Goal: Task Accomplishment & Management: Manage account settings

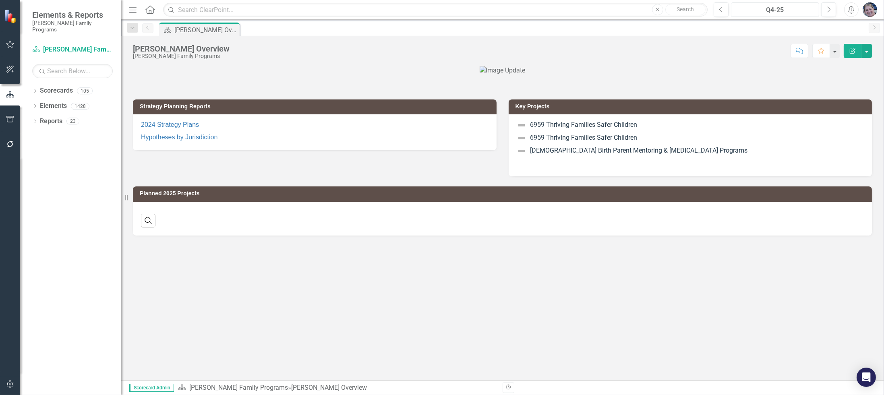
click at [763, 10] on div "Q4-25" at bounding box center [774, 10] width 83 height 10
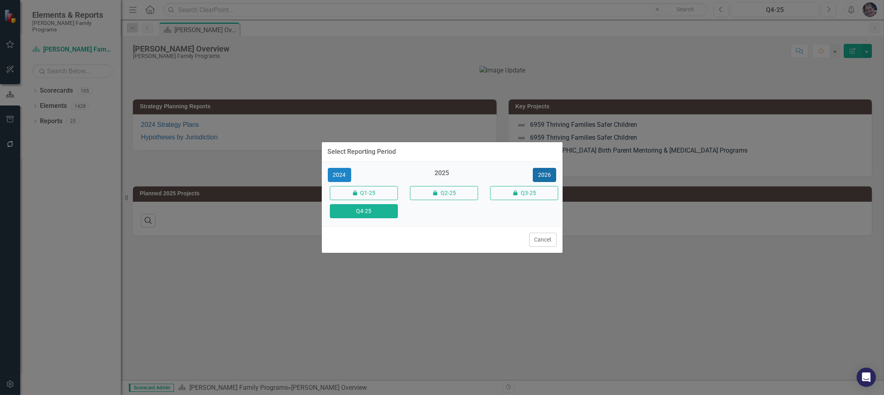
click at [551, 174] on button "2026" at bounding box center [544, 175] width 23 height 14
click at [372, 212] on button "Q4-26" at bounding box center [364, 211] width 68 height 14
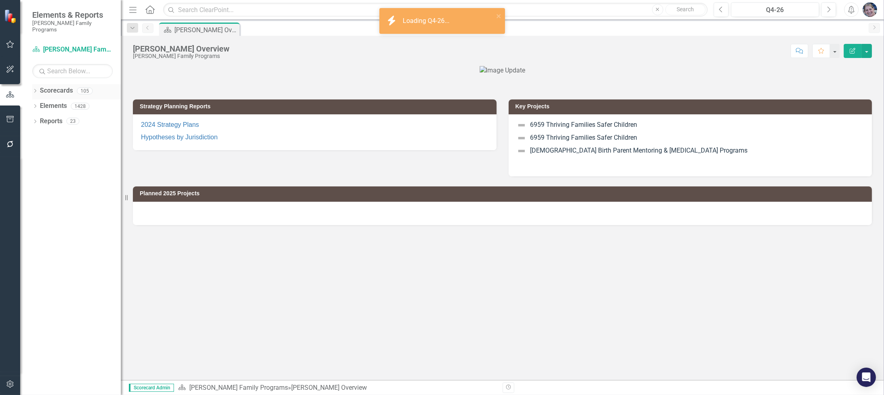
click at [35, 89] on icon "Dropdown" at bounding box center [35, 91] width 6 height 4
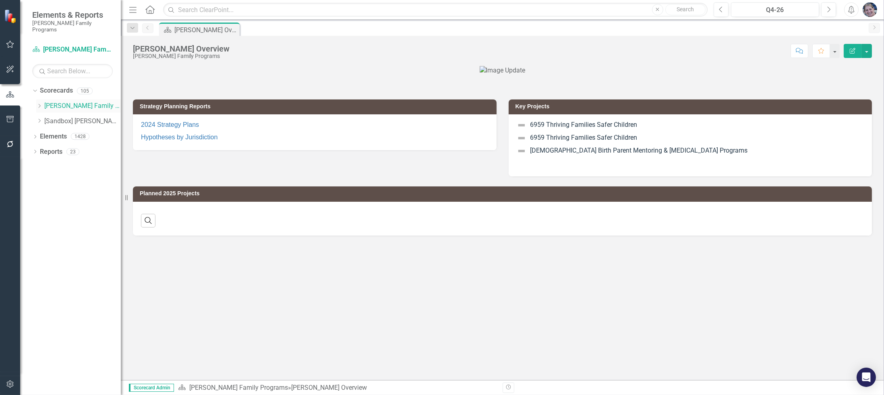
click at [40, 103] on icon "Dropdown" at bounding box center [39, 105] width 6 height 5
click at [70, 147] on link "Strategic Consulting 3" at bounding box center [86, 151] width 68 height 9
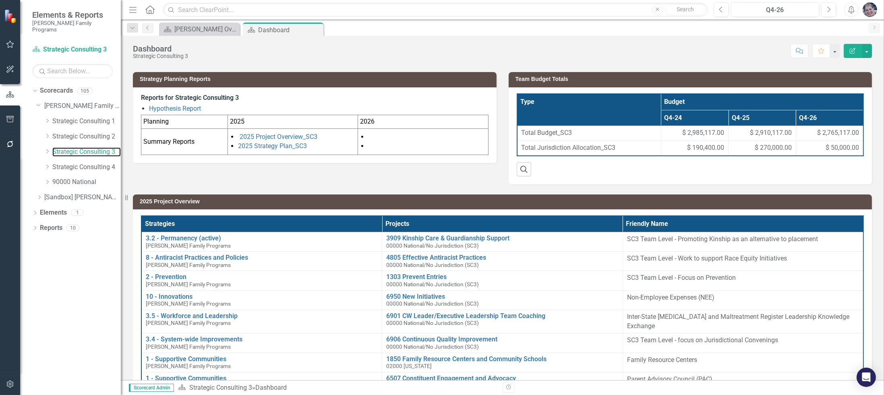
scroll to position [47, 0]
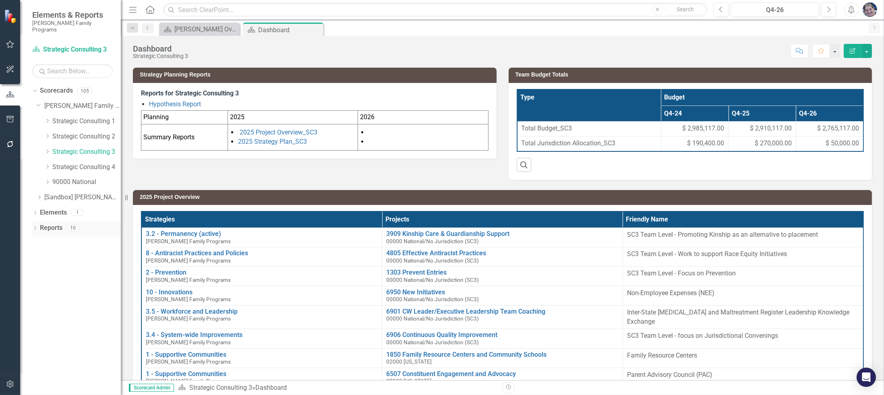
click at [34, 227] on icon "Dropdown" at bounding box center [35, 229] width 6 height 4
click at [39, 279] on div "Dropdown Project Projects 9" at bounding box center [78, 286] width 85 height 15
click at [37, 285] on icon "Dropdown" at bounding box center [39, 287] width 6 height 4
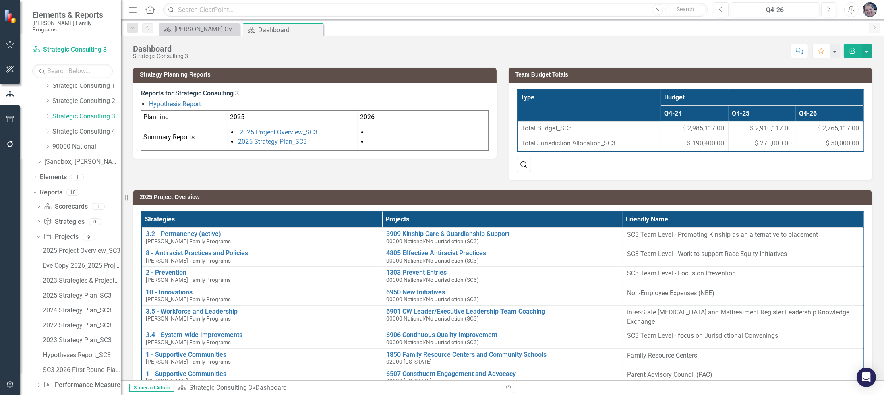
scroll to position [39, 0]
click at [83, 363] on div "SC3 2026 First Round Plans" at bounding box center [82, 366] width 78 height 7
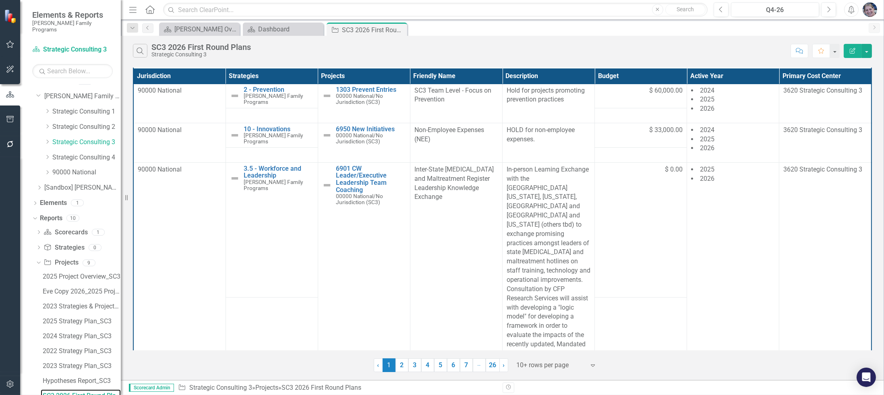
scroll to position [61, 0]
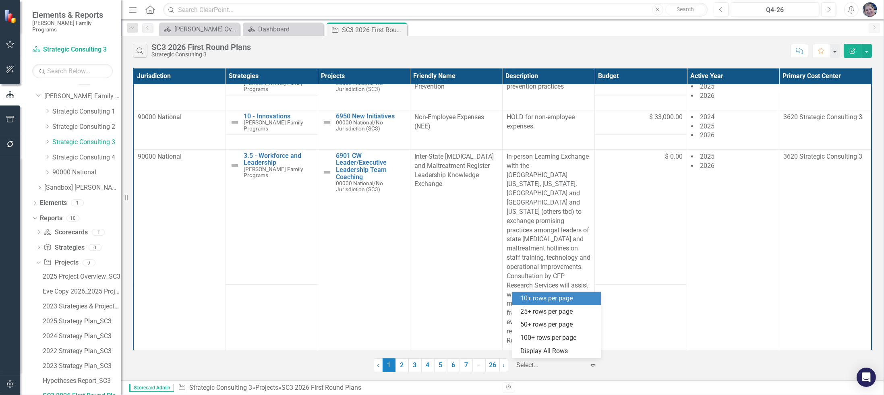
click at [560, 365] on div at bounding box center [550, 365] width 68 height 11
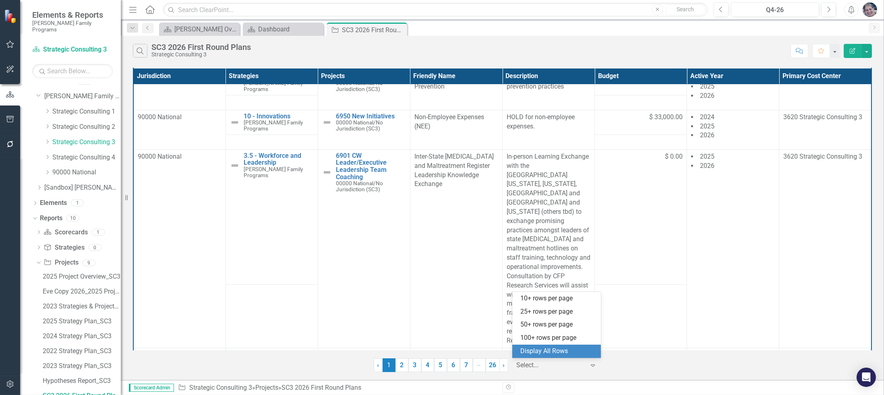
click at [560, 352] on div "Display All Rows" at bounding box center [558, 351] width 76 height 9
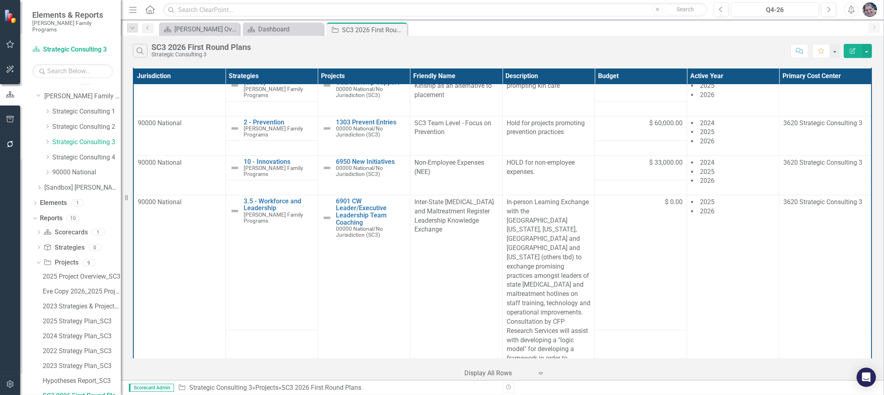
scroll to position [0, 0]
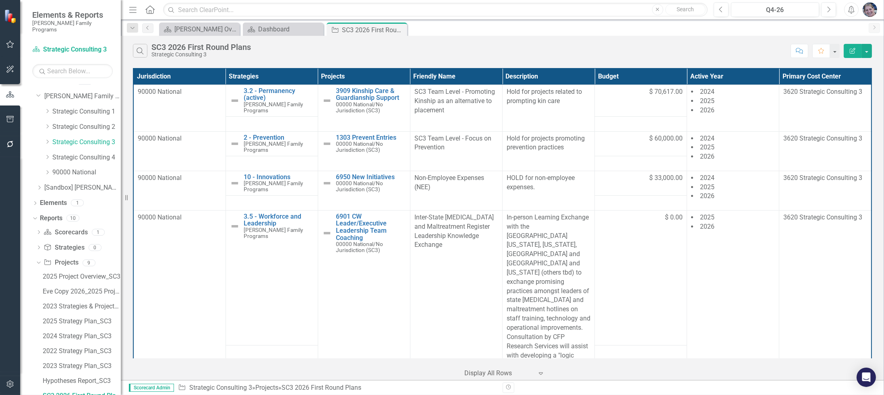
drag, startPoint x: 491, startPoint y: 24, endPoint x: 457, endPoint y: 32, distance: 35.1
click at [491, 24] on div "Scorecard [PERSON_NAME] Overview Close Scorecard Dashboard Close Project SC3 20…" at bounding box center [510, 29] width 707 height 13
click at [288, 29] on div "Dashboard" at bounding box center [284, 29] width 53 height 10
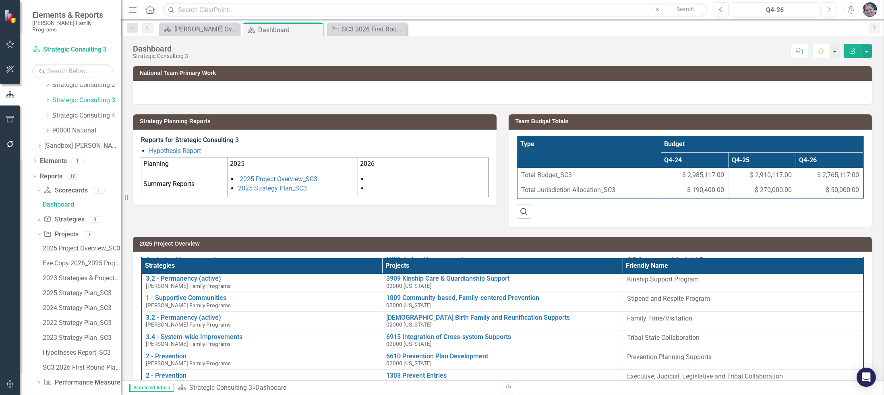
scroll to position [53, 0]
click at [74, 256] on link "Eve Copy 2026_2025 Project Overview_SC3 (Copy)" at bounding box center [81, 262] width 80 height 13
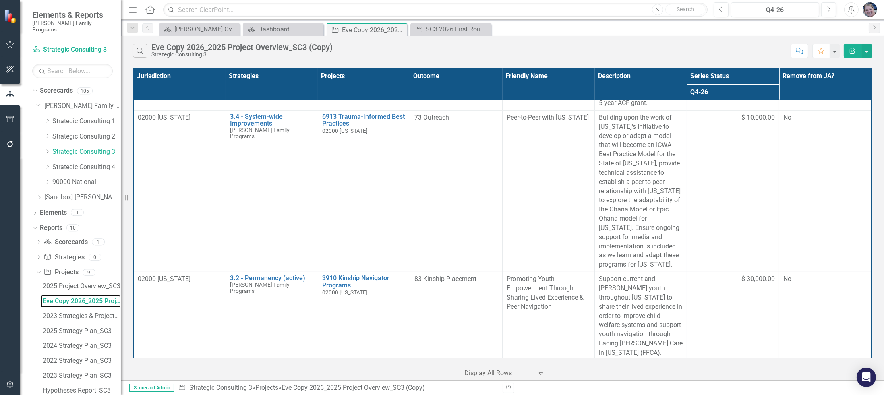
scroll to position [1328, 0]
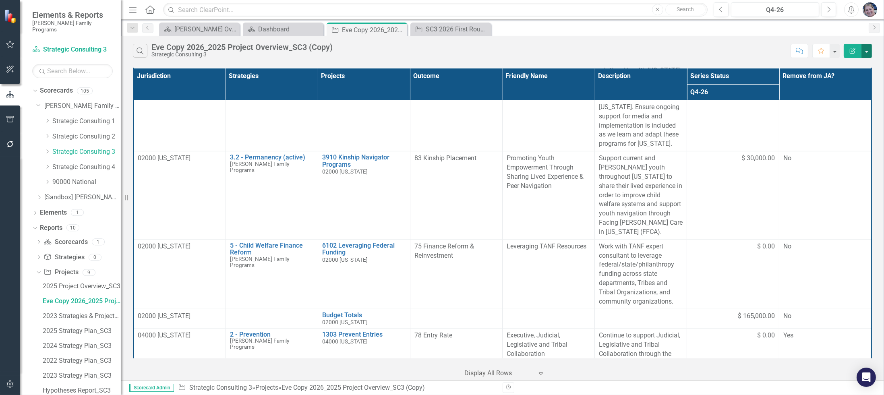
click at [870, 51] on button "button" at bounding box center [866, 51] width 10 height 14
click at [832, 93] on link "Excel Export to Excel" at bounding box center [839, 96] width 64 height 15
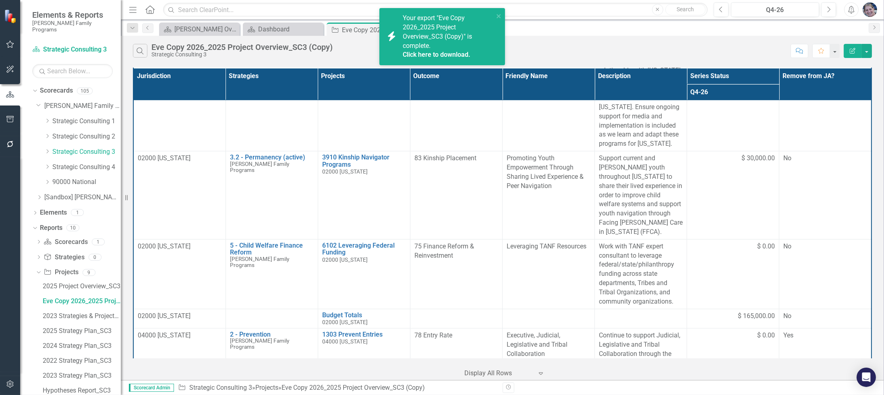
click at [450, 54] on link "Click here to download." at bounding box center [437, 55] width 68 height 8
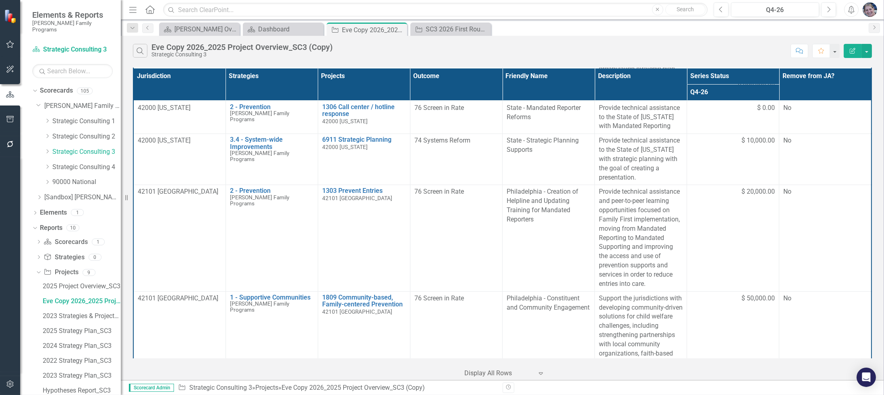
scroll to position [9388, 0]
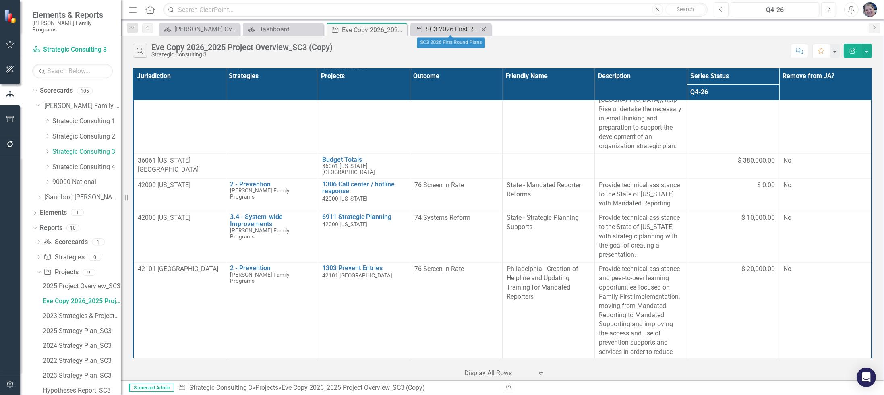
click at [446, 29] on div "SC3 2026 First Round Plans" at bounding box center [451, 29] width 53 height 10
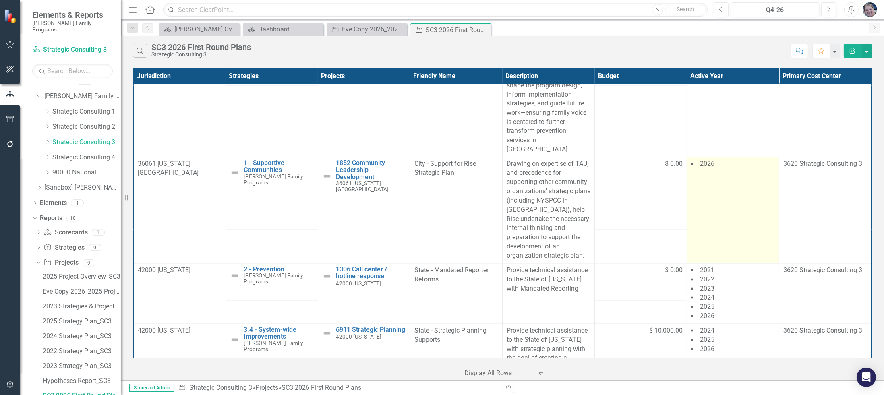
scroll to position [9338, 0]
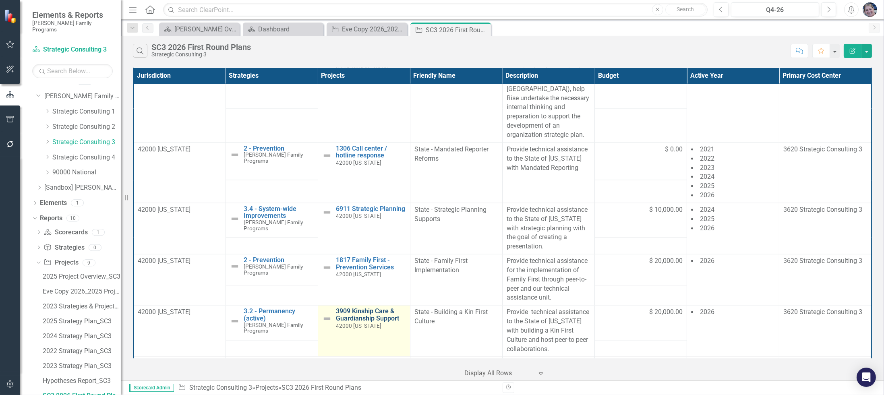
click at [355, 308] on link "3909 Kinship Care & Guardianship Support" at bounding box center [371, 315] width 70 height 14
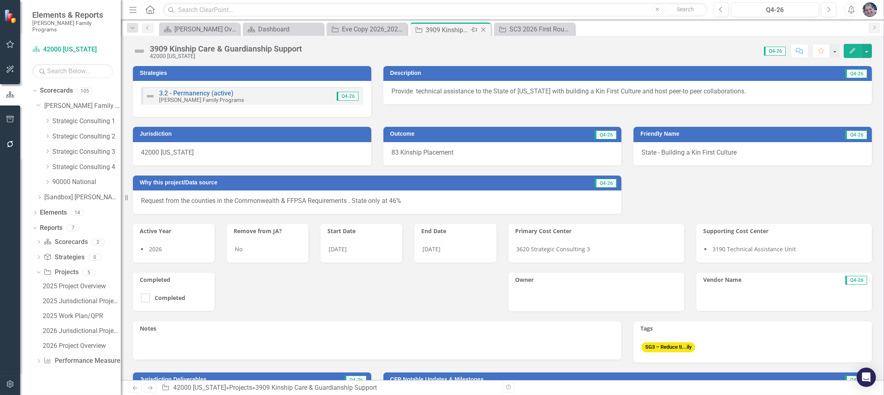
click at [483, 31] on icon "Close" at bounding box center [483, 30] width 8 height 6
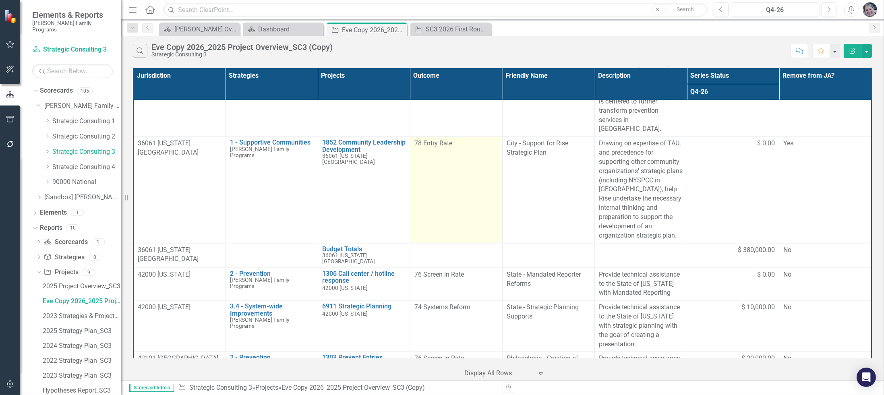
scroll to position [9359, 0]
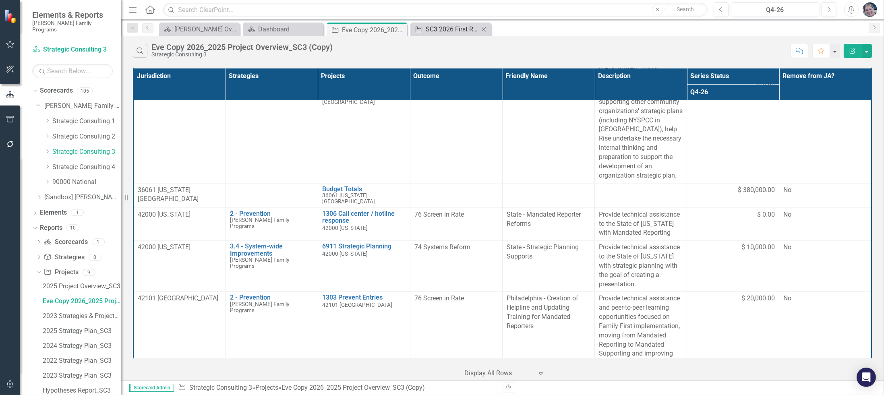
click at [435, 29] on div "SC3 2026 First Round Plans" at bounding box center [451, 29] width 53 height 10
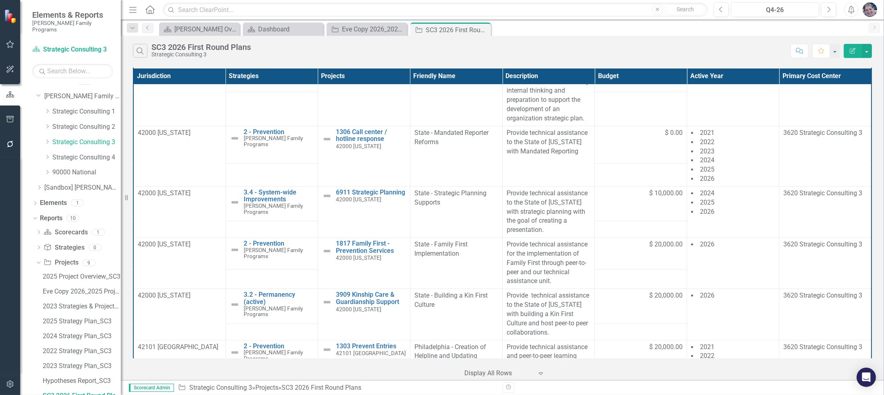
scroll to position [9325, 0]
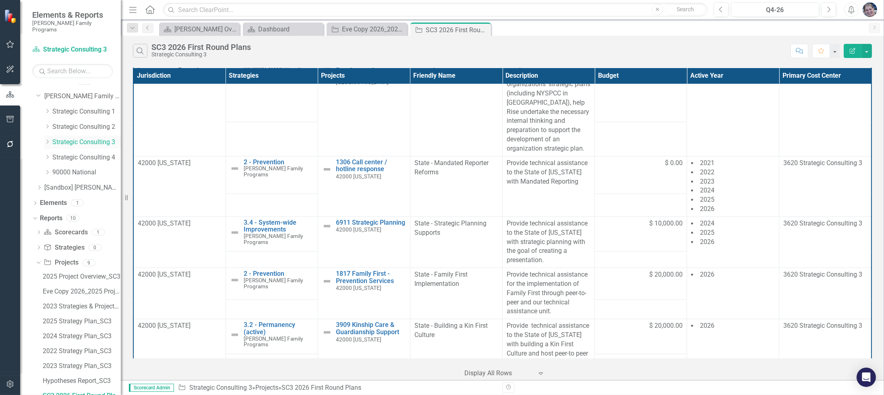
click at [47, 140] on icon at bounding box center [48, 142] width 2 height 4
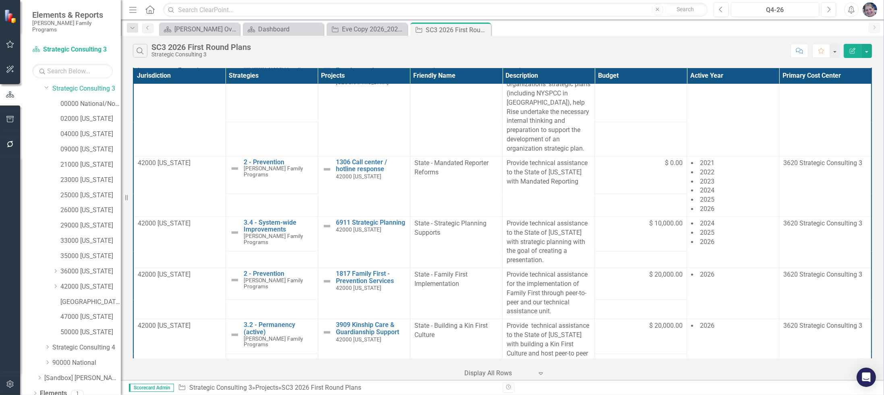
scroll to position [91, 0]
click at [101, 255] on link "42000 [US_STATE]" at bounding box center [90, 259] width 60 height 9
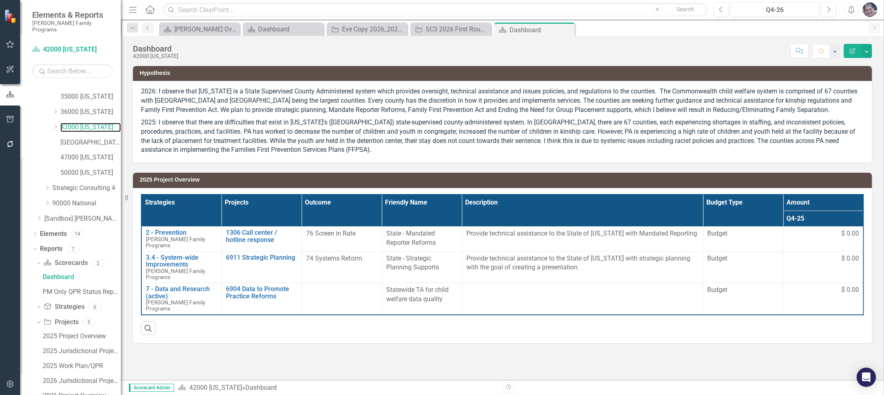
scroll to position [252, 0]
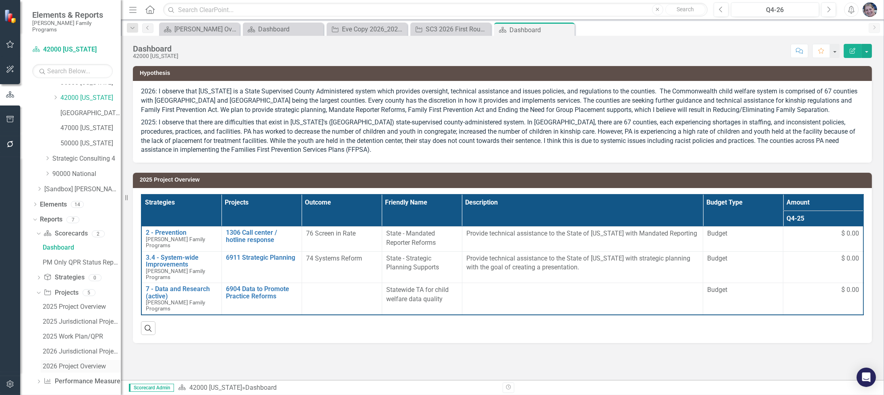
click at [87, 363] on div "2026 Project Overview" at bounding box center [82, 366] width 78 height 7
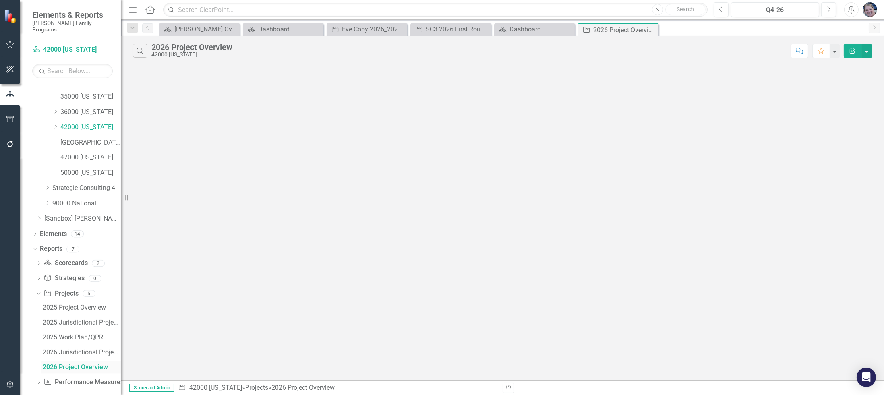
scroll to position [194, 0]
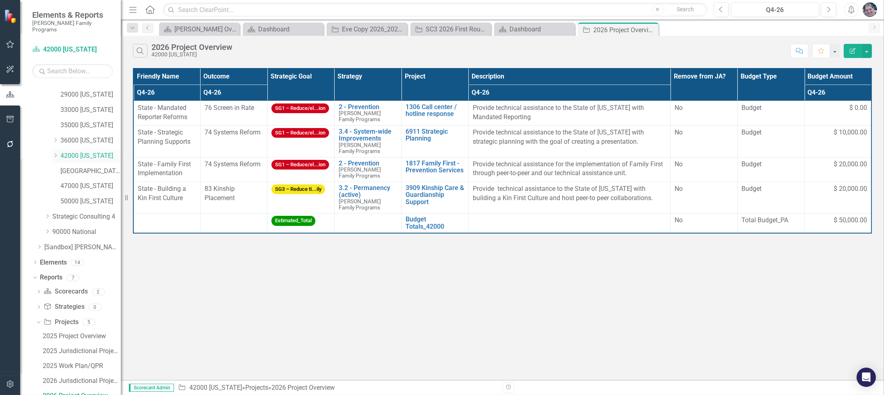
click at [52, 153] on icon "Dropdown" at bounding box center [55, 155] width 6 height 5
click at [91, 167] on link "42101 [GEOGRAPHIC_DATA]" at bounding box center [94, 171] width 52 height 9
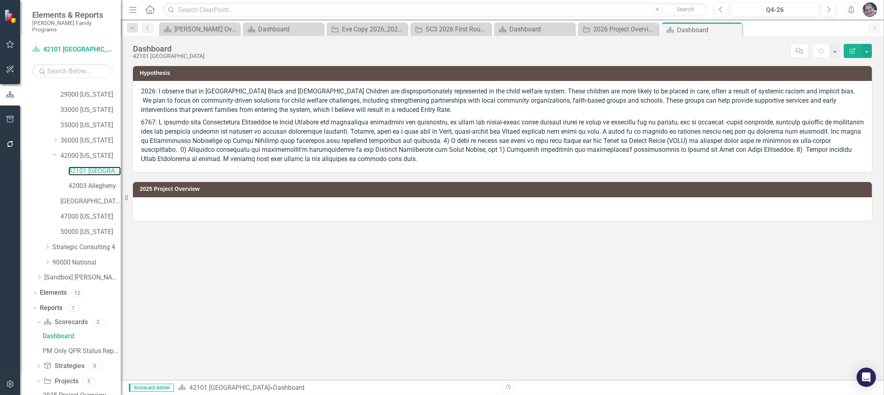
scroll to position [135, 0]
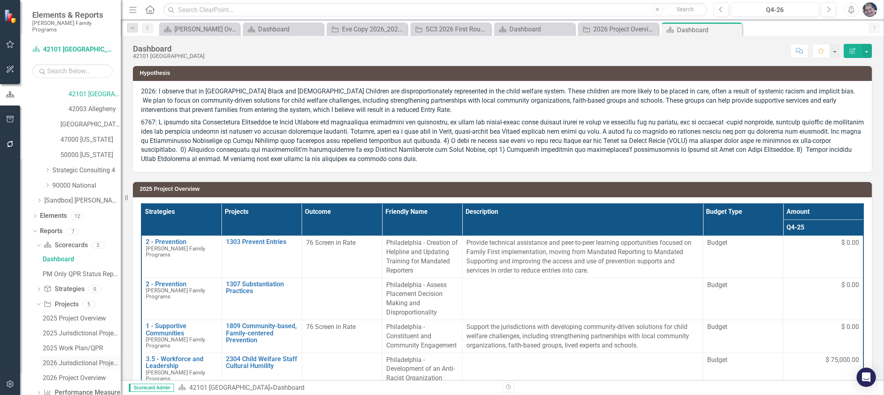
click at [82, 359] on div "2026 Jurisdictional Projects Assessment" at bounding box center [82, 362] width 78 height 7
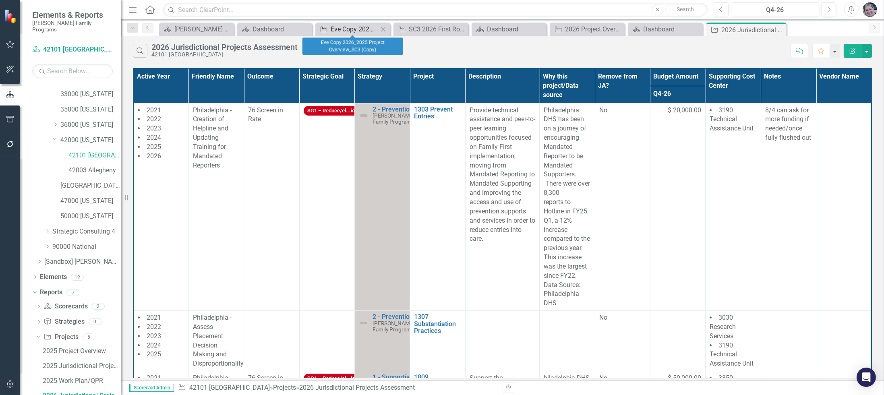
click at [362, 29] on div "Eve Copy 2026_2025 Project Overview_SC3 (Copy)" at bounding box center [353, 29] width 47 height 10
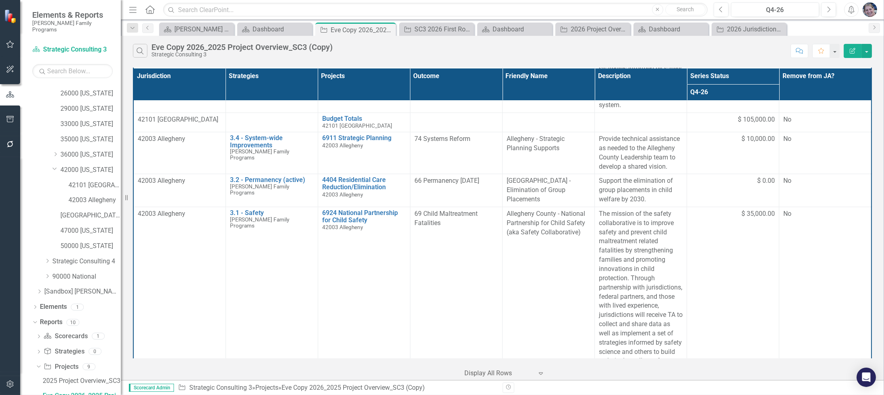
scroll to position [9914, 0]
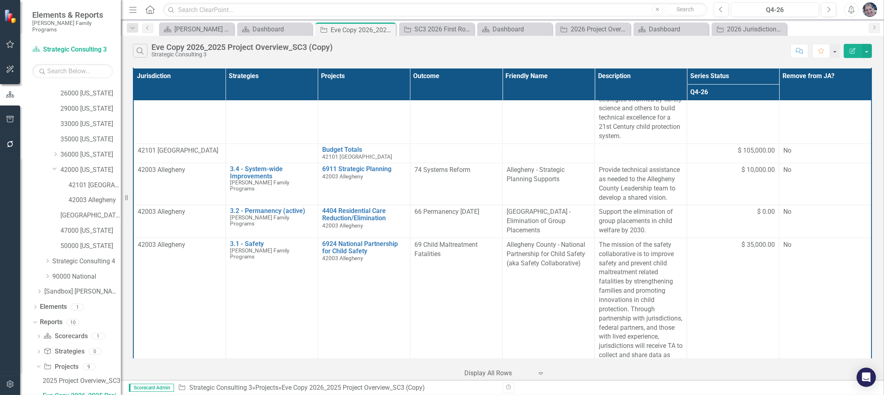
click at [737, 155] on span "$ 105,000.00" at bounding box center [755, 150] width 37 height 9
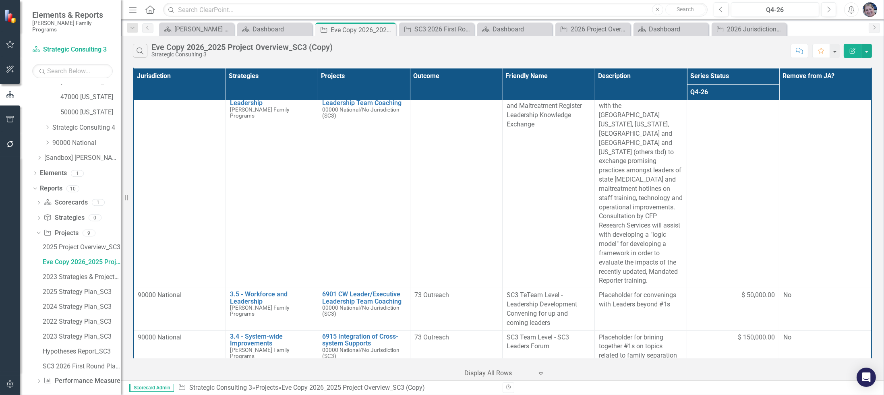
scroll to position [0, 0]
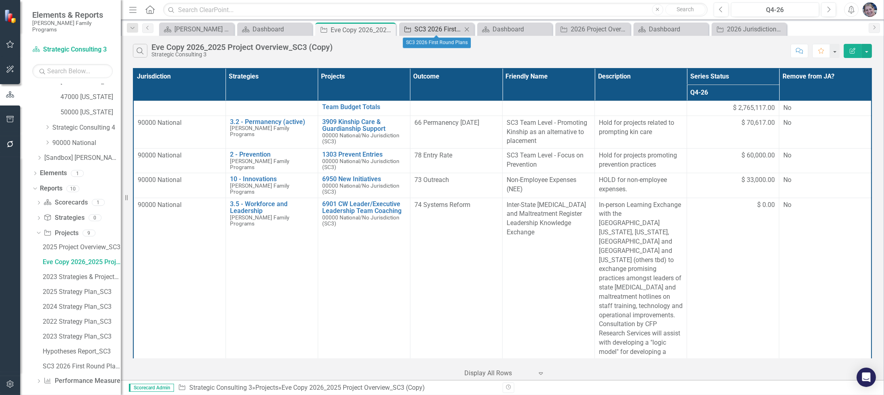
click at [432, 31] on div "SC3 2026 First Round Plans" at bounding box center [437, 29] width 47 height 10
click at [512, 30] on div "Dashboard" at bounding box center [521, 29] width 58 height 10
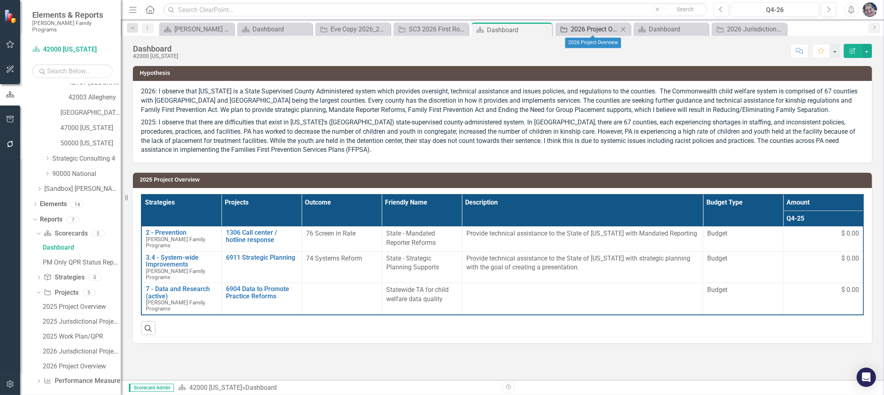
scroll to position [135, 0]
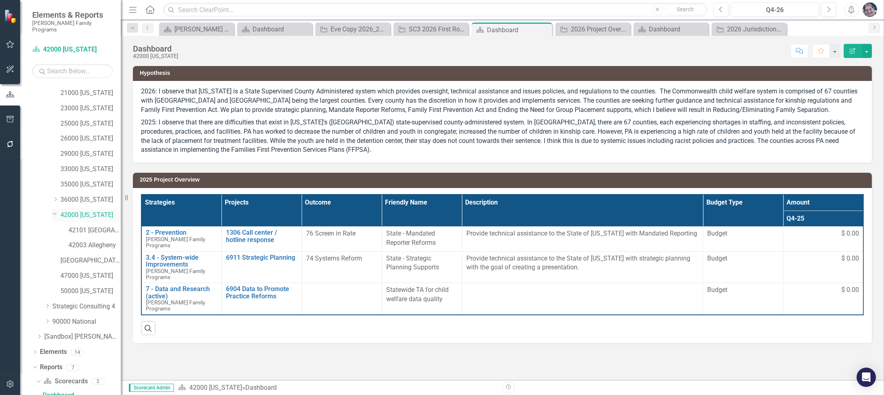
click at [96, 211] on link "42000 [US_STATE]" at bounding box center [90, 215] width 60 height 9
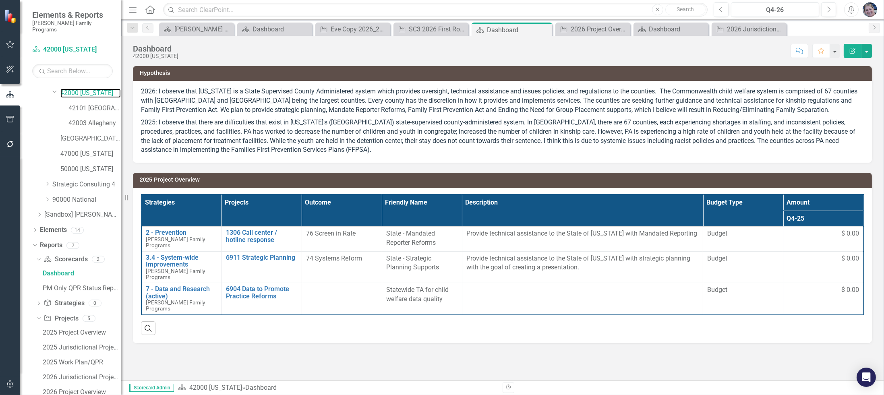
scroll to position [282, 0]
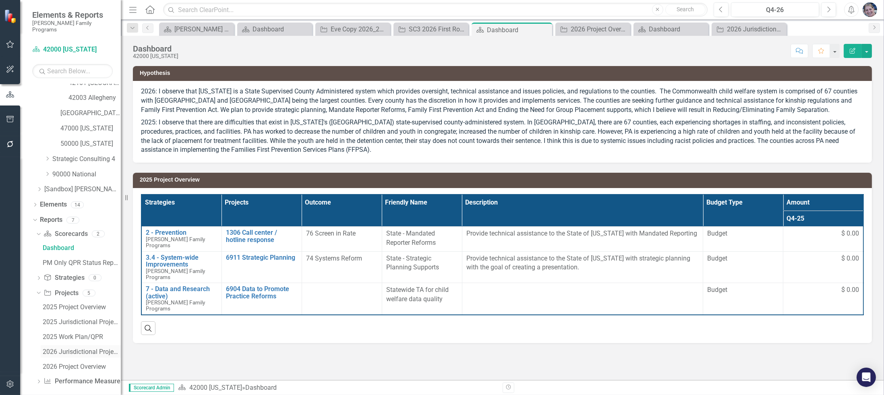
click at [79, 348] on div "2026 Jurisdictional Projects Assessment" at bounding box center [82, 351] width 78 height 7
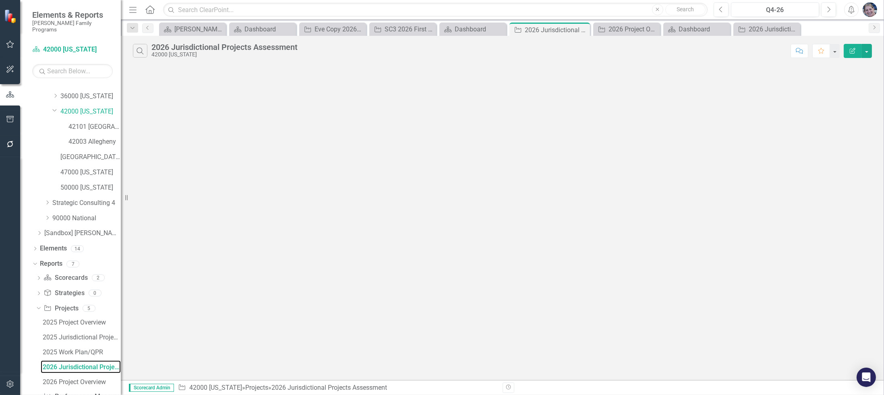
scroll to position [210, 0]
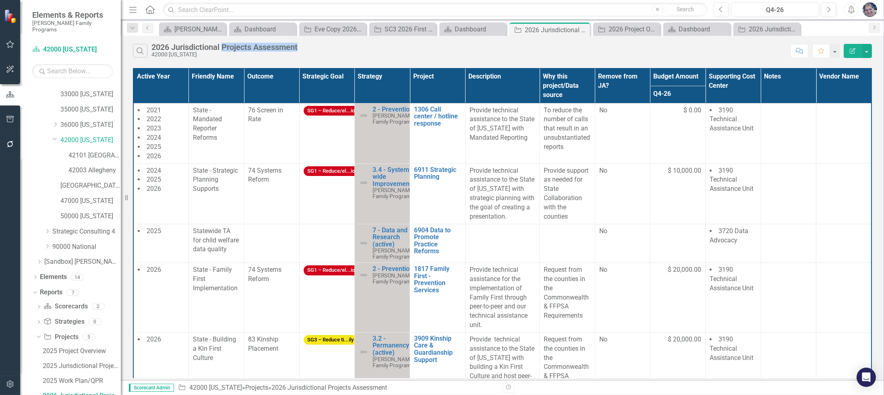
drag, startPoint x: 222, startPoint y: 47, endPoint x: 324, endPoint y: 47, distance: 102.2
click at [324, 47] on div "Search 2026 Jurisdictional Projects Assessment 42000 [US_STATE]" at bounding box center [459, 51] width 653 height 14
click at [339, 46] on div "Search 2026 Jurisdictional Projects Assessment 42000 [US_STATE]" at bounding box center [459, 51] width 653 height 14
drag, startPoint x: 169, startPoint y: 54, endPoint x: 212, endPoint y: 51, distance: 43.1
click at [212, 52] on div "42000 [US_STATE]" at bounding box center [224, 55] width 146 height 6
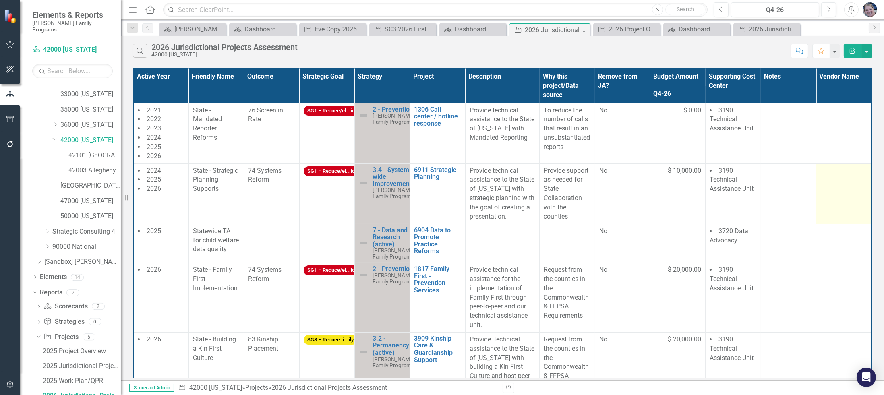
click at [842, 184] on td at bounding box center [843, 193] width 55 height 60
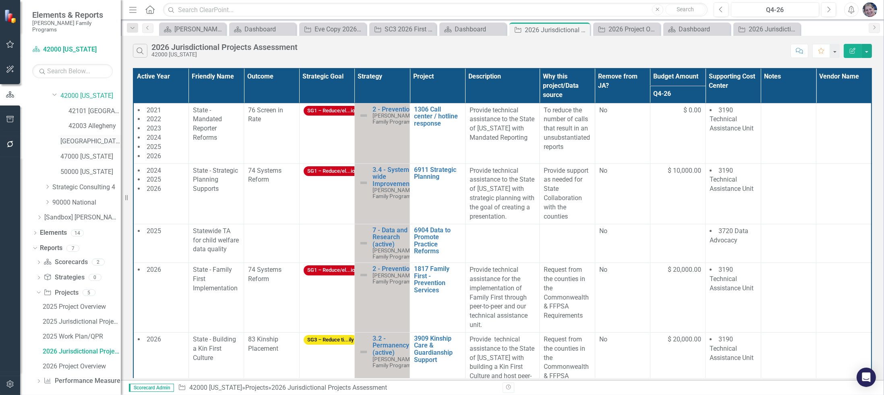
click at [85, 137] on link "[GEOGRAPHIC_DATA][US_STATE]" at bounding box center [90, 141] width 60 height 9
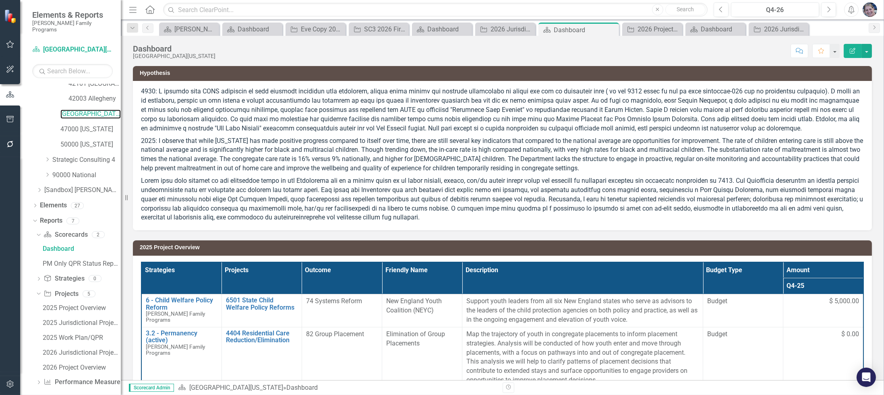
scroll to position [282, 0]
click at [73, 348] on div "2026 Jurisdictional Projects Assessment" at bounding box center [82, 351] width 78 height 7
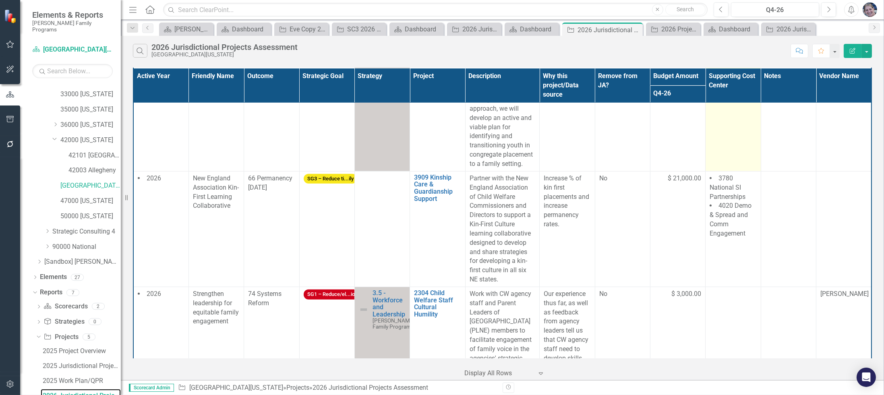
scroll to position [1147, 0]
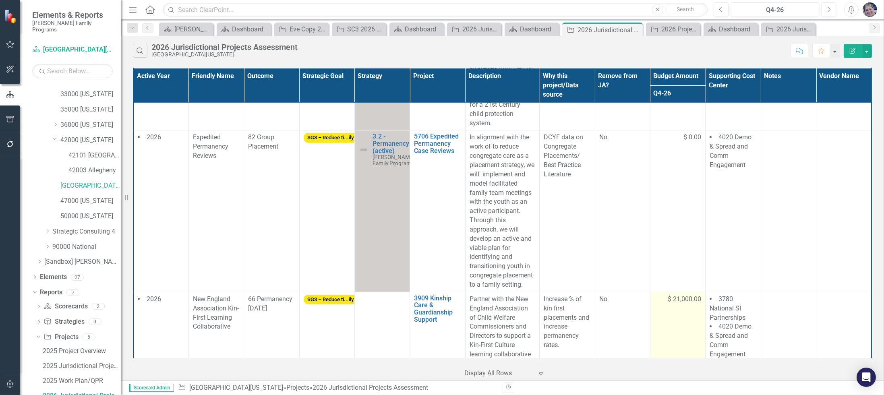
click at [673, 336] on td "$ 21,000.00" at bounding box center [677, 350] width 55 height 116
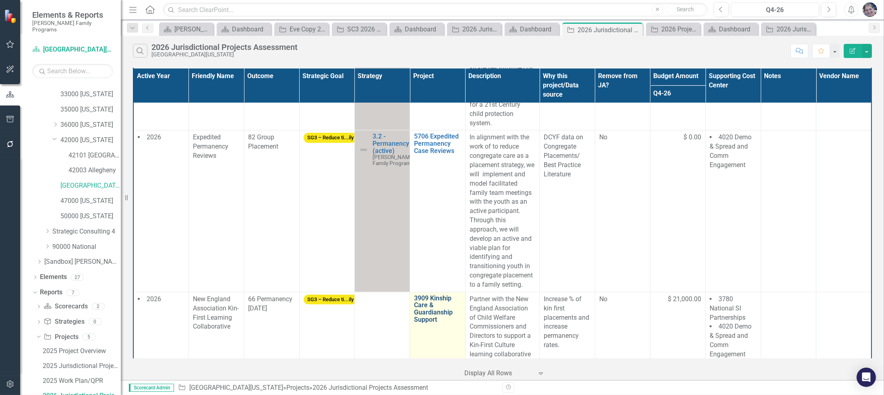
click at [440, 317] on link "3909 Kinship Care & Guardianship Support" at bounding box center [437, 309] width 47 height 28
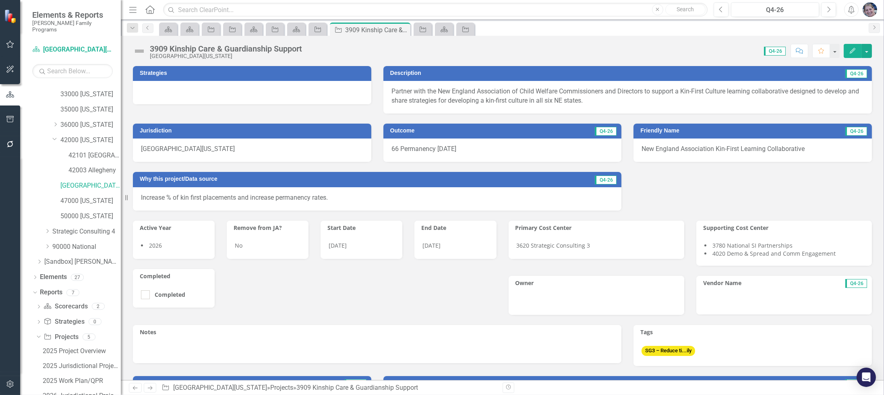
click at [337, 76] on td "Strategies" at bounding box center [253, 74] width 227 height 12
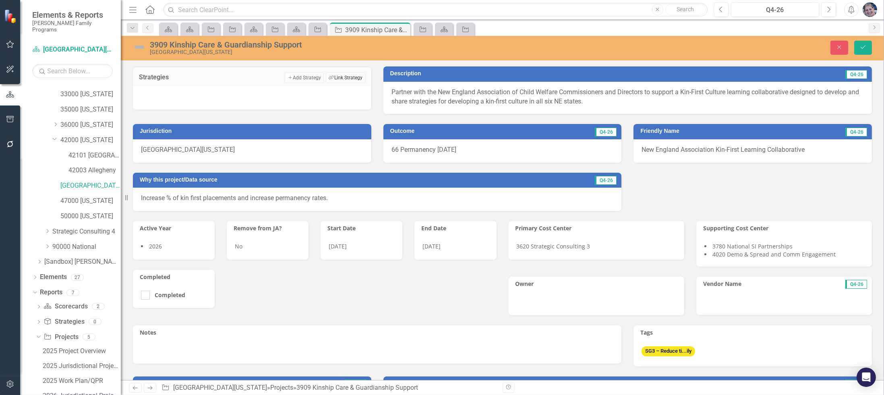
click at [355, 80] on button "Link Tag Link Strategy" at bounding box center [345, 77] width 39 height 10
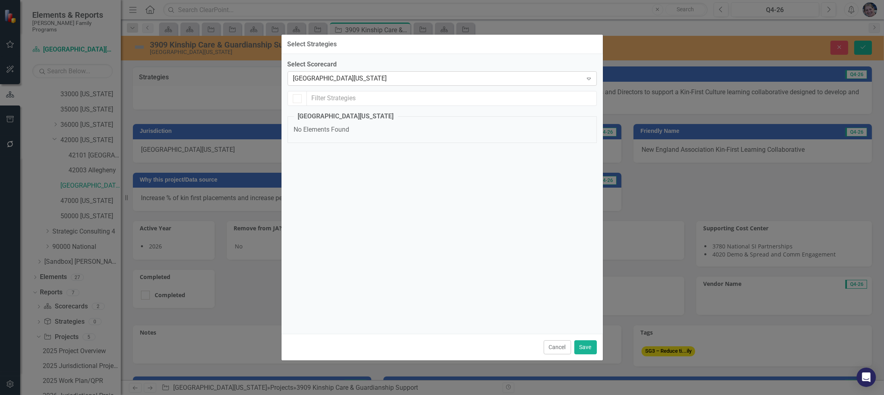
click at [332, 80] on div "[GEOGRAPHIC_DATA][US_STATE]" at bounding box center [437, 78] width 289 height 9
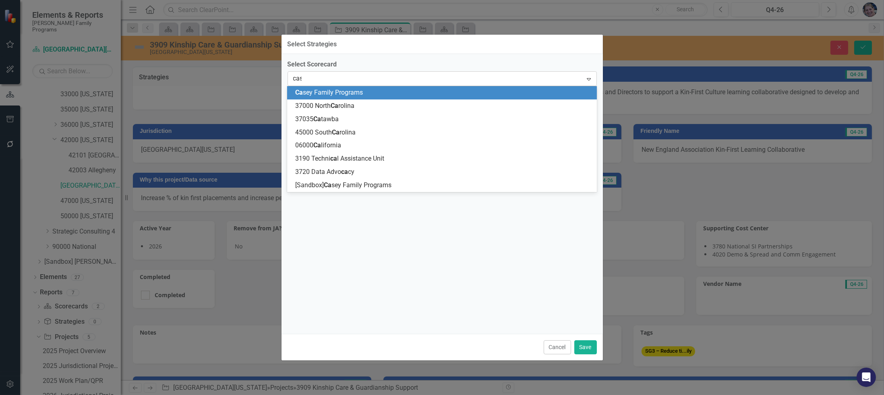
type input "case"
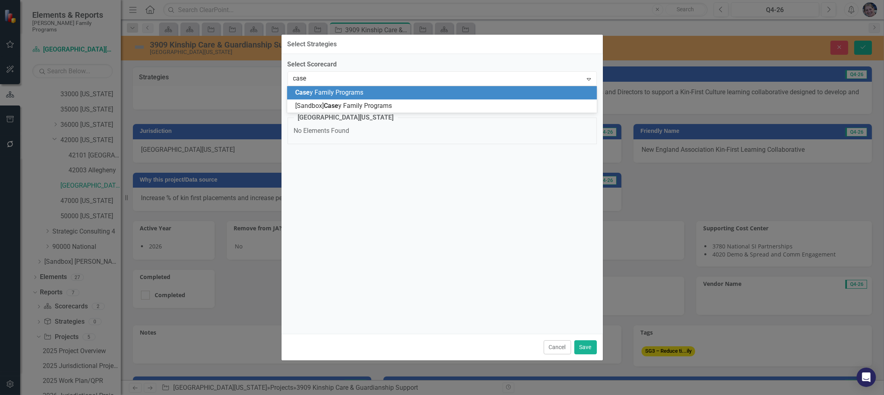
click at [340, 92] on span "Case y Family Programs" at bounding box center [329, 93] width 68 height 8
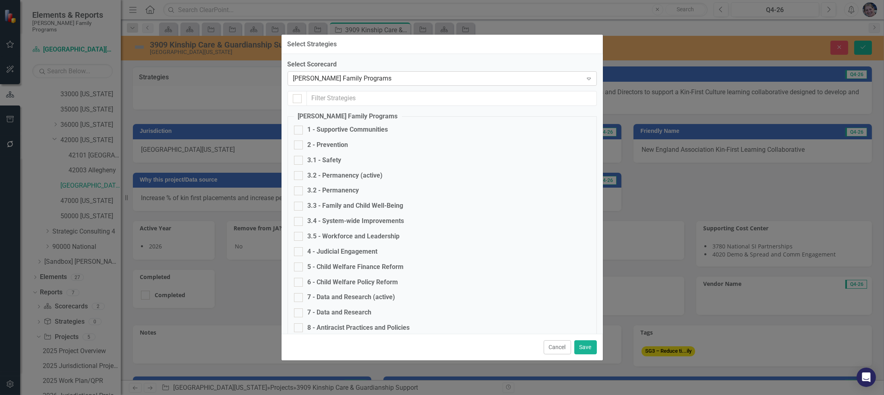
checkbox input "false"
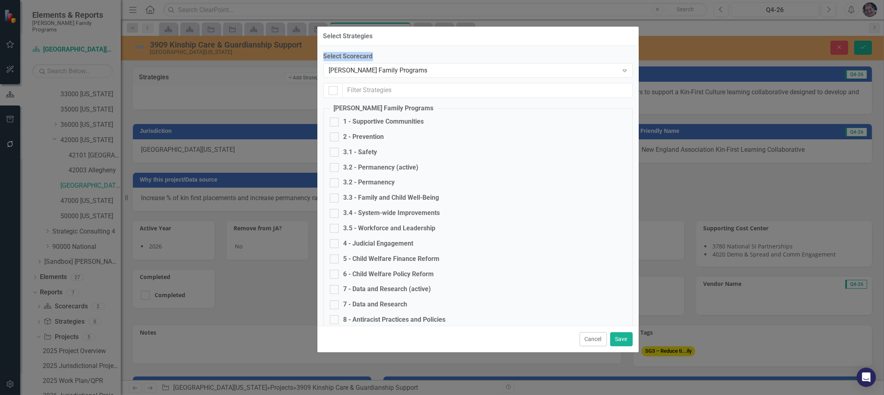
drag, startPoint x: 451, startPoint y: 48, endPoint x: 485, endPoint y: 46, distance: 34.3
click at [485, 46] on div "Select Strategies Select Scorecard [PERSON_NAME] Family Programs Expand [PERSON…" at bounding box center [478, 189] width 322 height 326
click at [335, 166] on div at bounding box center [334, 167] width 9 height 9
click at [335, 166] on input "3.2 - Permanency (active)" at bounding box center [332, 165] width 5 height 5
checkbox input "true"
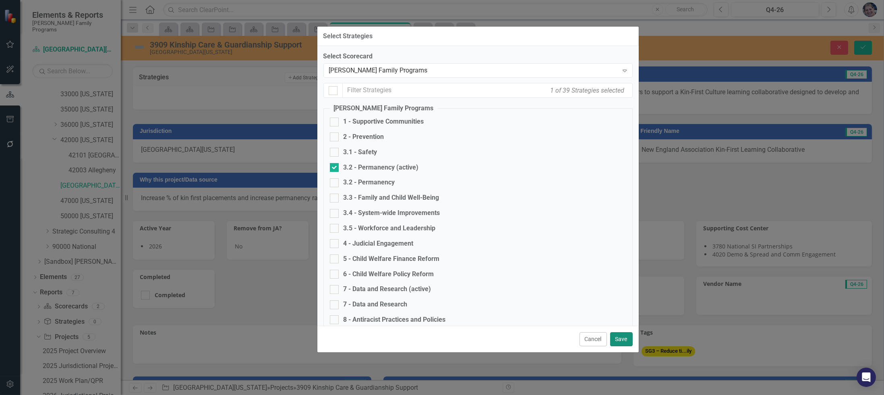
click at [622, 341] on button "Save" at bounding box center [621, 339] width 23 height 14
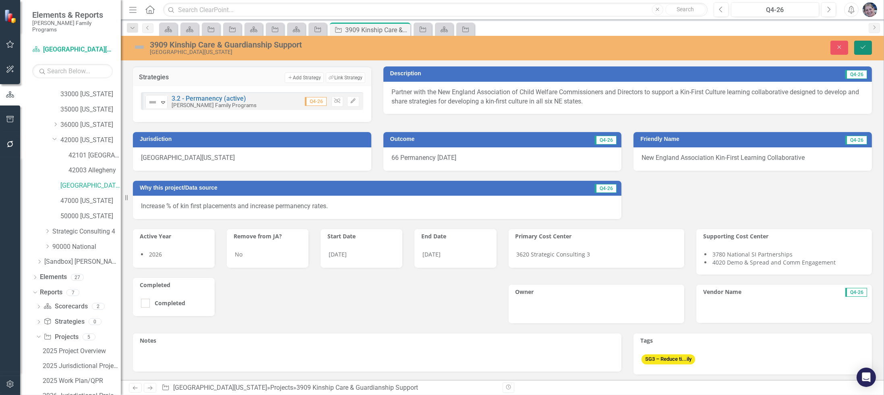
click at [860, 45] on icon "Save" at bounding box center [862, 47] width 7 height 6
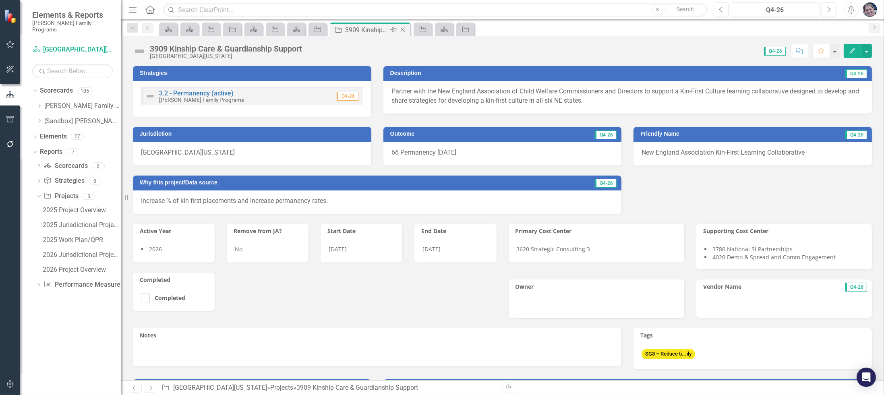
click at [404, 28] on icon "Close" at bounding box center [403, 30] width 8 height 6
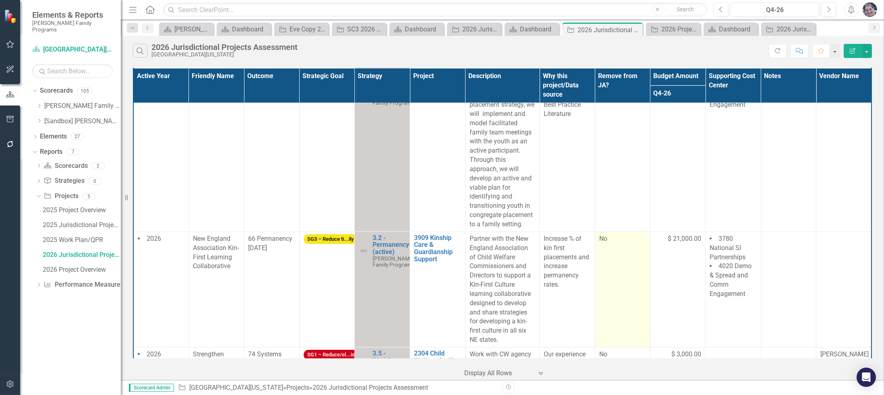
scroll to position [1388, 0]
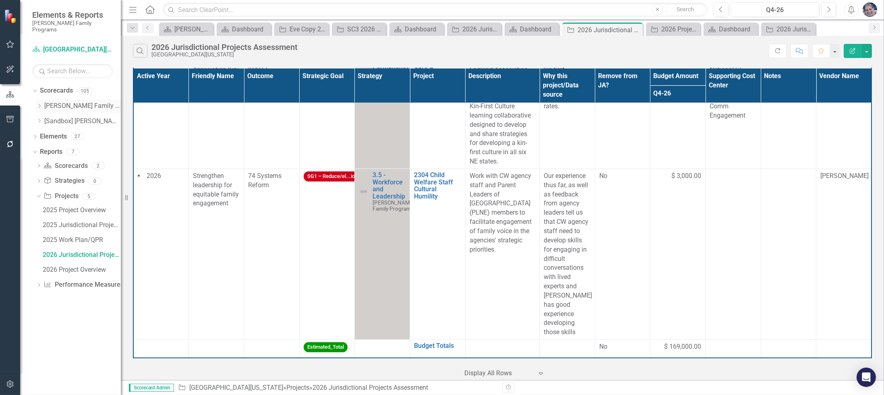
click at [38, 103] on icon "Dropdown" at bounding box center [39, 105] width 6 height 5
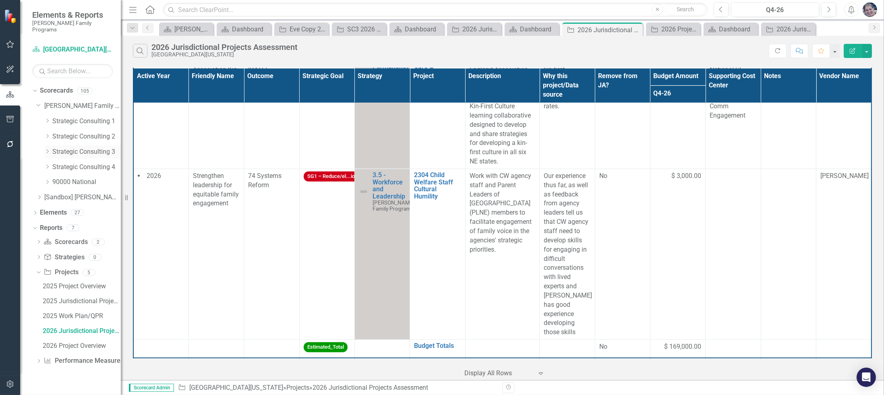
click at [59, 147] on link "Strategic Consulting 3" at bounding box center [86, 151] width 68 height 9
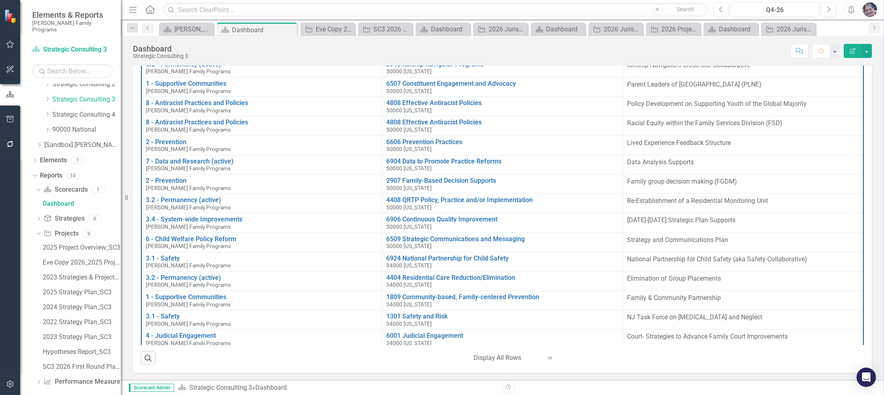
scroll to position [53, 0]
click at [87, 363] on div "SC3 2026 First Round Plans" at bounding box center [82, 366] width 78 height 7
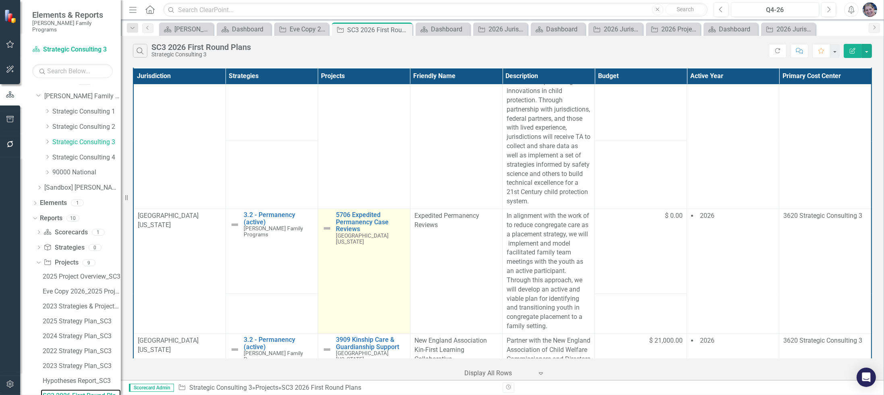
scroll to position [11065, 0]
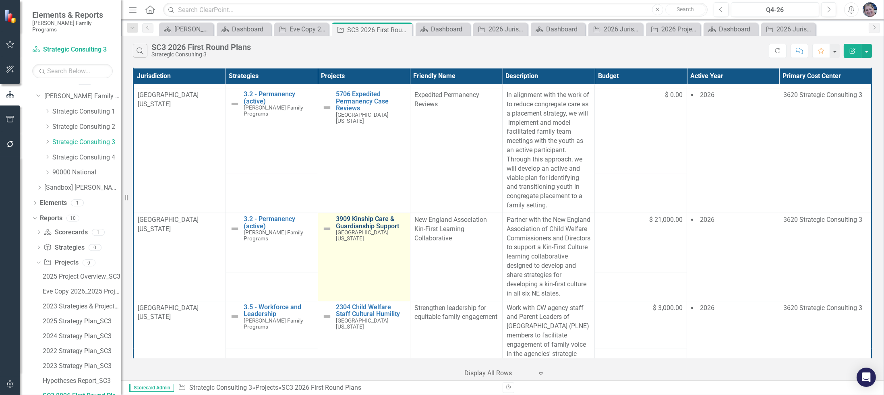
click at [362, 215] on link "3909 Kinship Care & Guardianship Support" at bounding box center [371, 222] width 70 height 14
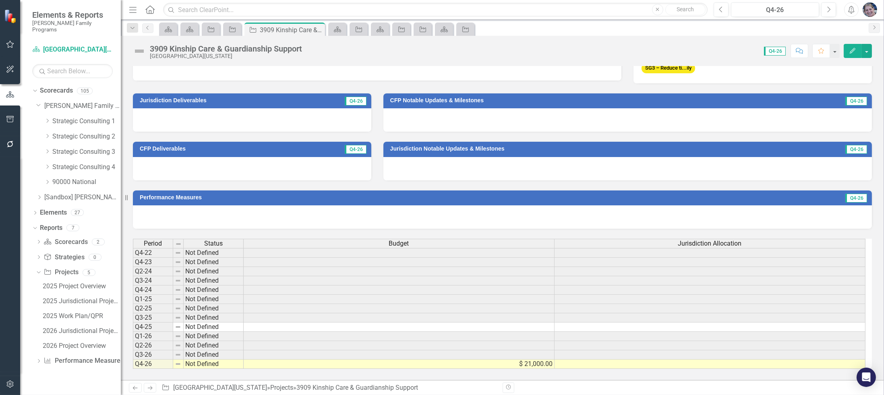
scroll to position [105, 0]
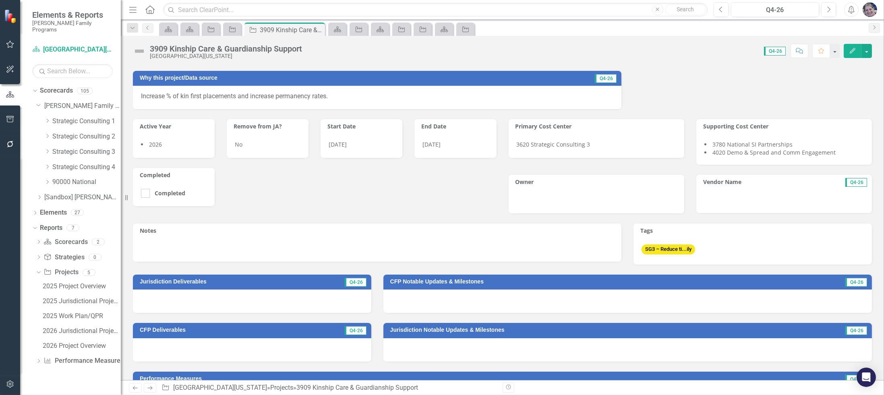
click at [731, 196] on div at bounding box center [784, 201] width 176 height 23
click at [730, 196] on div at bounding box center [784, 201] width 176 height 23
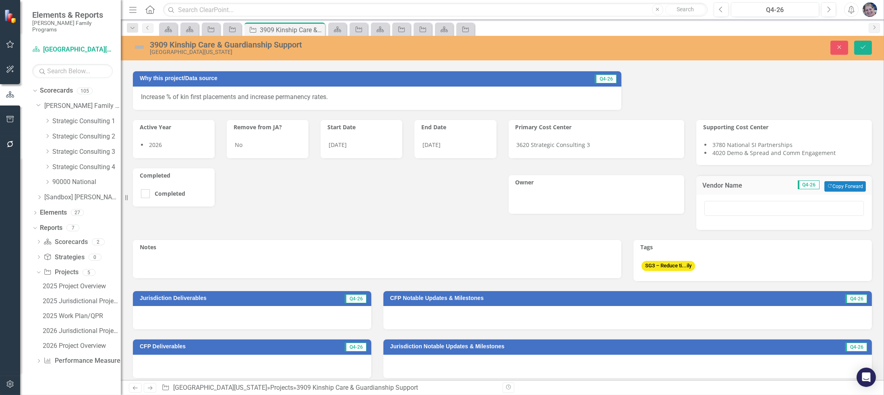
click at [730, 198] on div at bounding box center [784, 212] width 176 height 35
click at [733, 210] on input "text" at bounding box center [783, 208] width 159 height 15
type input "[PERSON_NAME][GEOGRAPHIC_DATA]"
drag, startPoint x: 863, startPoint y: 49, endPoint x: 849, endPoint y: 66, distance: 22.1
click at [863, 48] on icon "Save" at bounding box center [862, 47] width 7 height 6
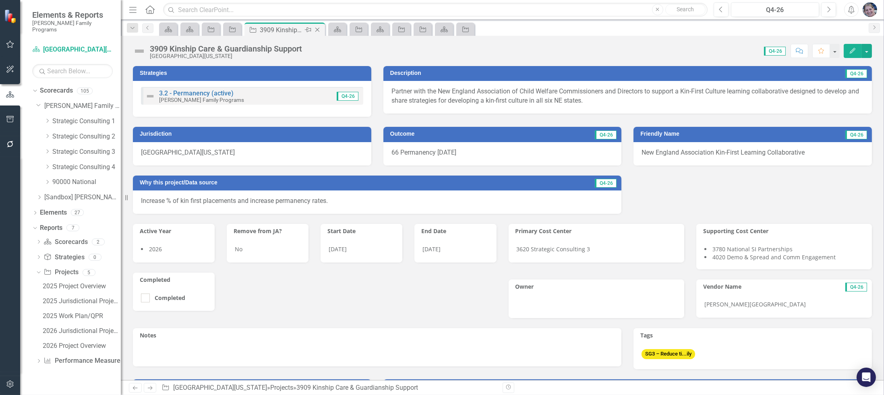
click at [318, 29] on icon "Close" at bounding box center [317, 30] width 8 height 6
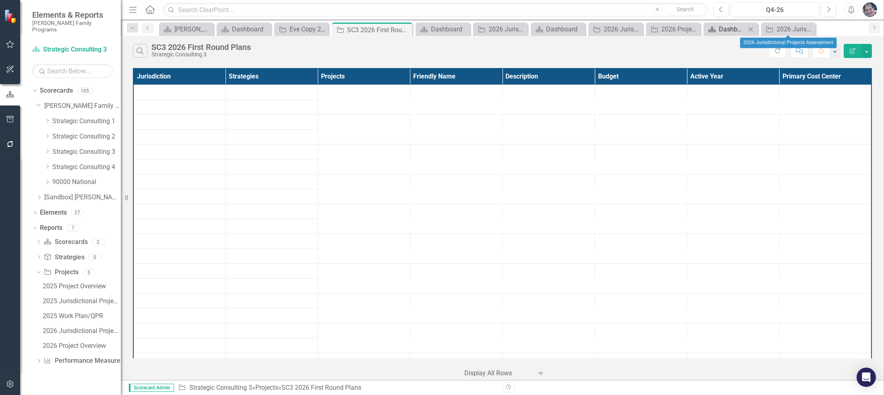
drag, startPoint x: 809, startPoint y: 30, endPoint x: 787, endPoint y: 29, distance: 22.1
click at [0, 0] on icon "Close" at bounding box center [0, 0] width 0 height 0
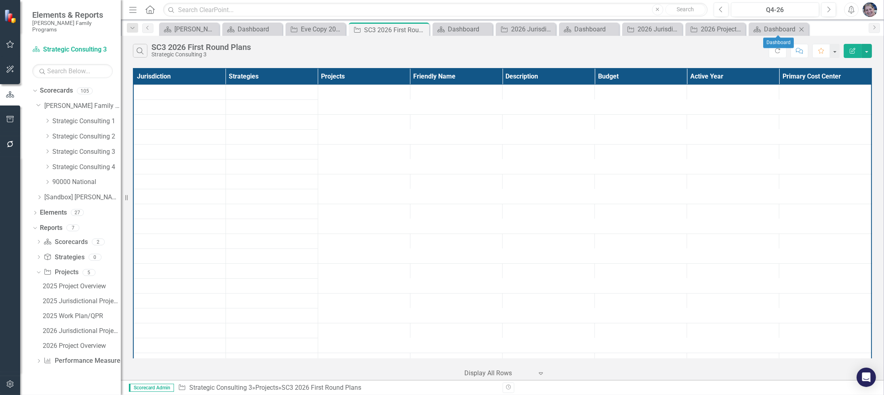
click at [799, 29] on icon "Close" at bounding box center [801, 29] width 8 height 6
click at [793, 29] on icon at bounding box center [793, 29] width 4 height 4
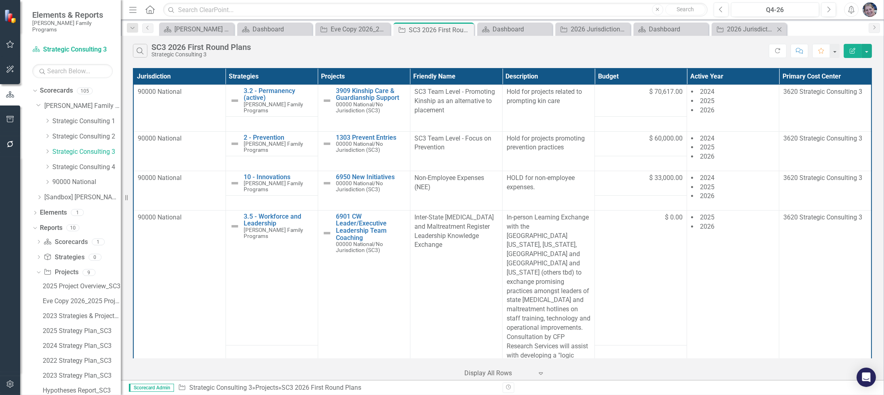
scroll to position [10, 0]
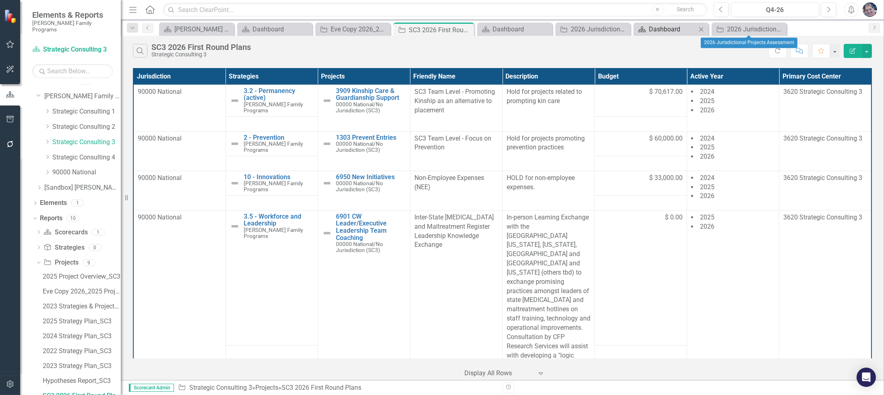
drag, startPoint x: 781, startPoint y: 29, endPoint x: 717, endPoint y: 32, distance: 63.7
click at [0, 0] on icon "Close" at bounding box center [0, 0] width 0 height 0
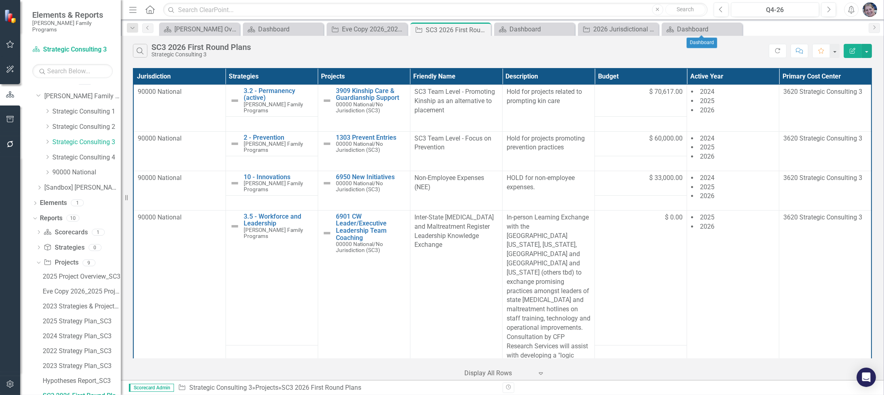
drag, startPoint x: 737, startPoint y: 30, endPoint x: 679, endPoint y: 34, distance: 58.1
click at [0, 0] on icon "Close" at bounding box center [0, 0] width 0 height 0
click at [652, 28] on icon "Close" at bounding box center [651, 29] width 8 height 6
click at [570, 31] on icon "Close" at bounding box center [567, 29] width 8 height 6
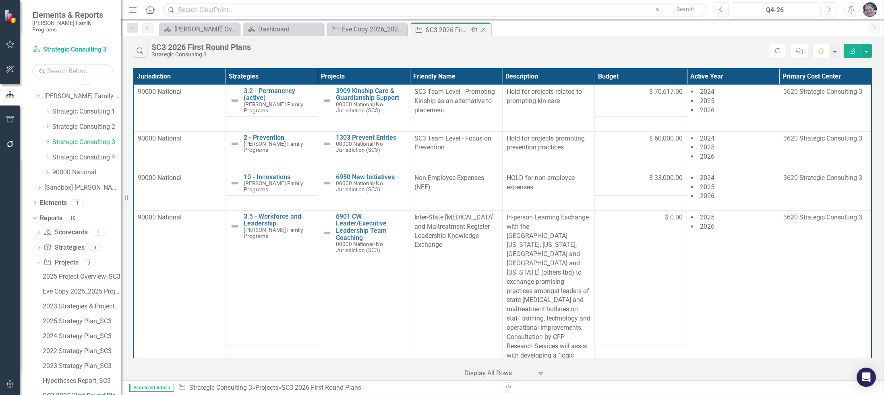
click at [482, 29] on icon at bounding box center [483, 30] width 4 height 4
click at [483, 29] on div "Scorecard Casey Overview Close Scorecard Dashboard Close Project Eve Copy 2026_…" at bounding box center [510, 29] width 707 height 13
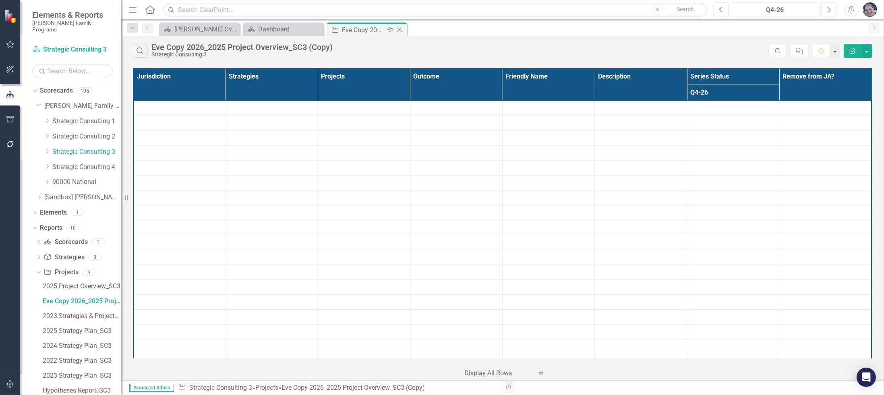
click at [400, 30] on icon "Close" at bounding box center [399, 30] width 8 height 6
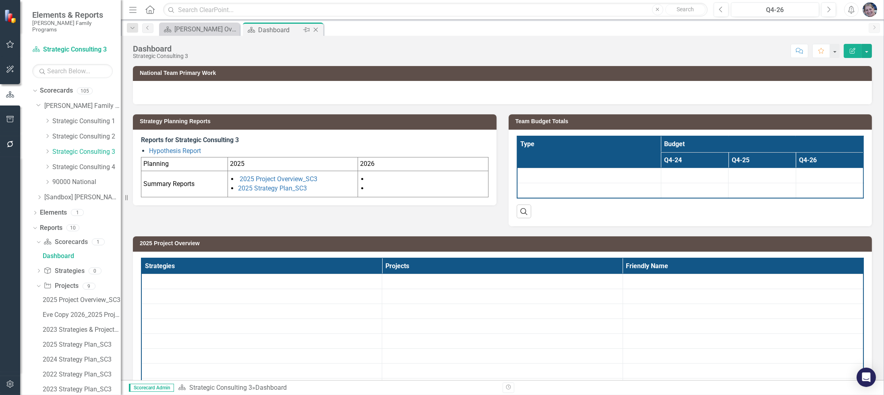
click at [316, 31] on icon "Close" at bounding box center [316, 30] width 8 height 6
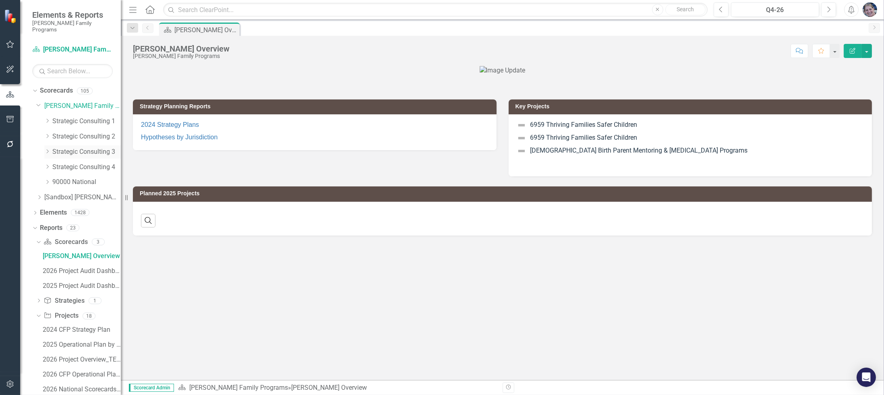
click at [99, 147] on link "Strategic Consulting 3" at bounding box center [86, 151] width 68 height 9
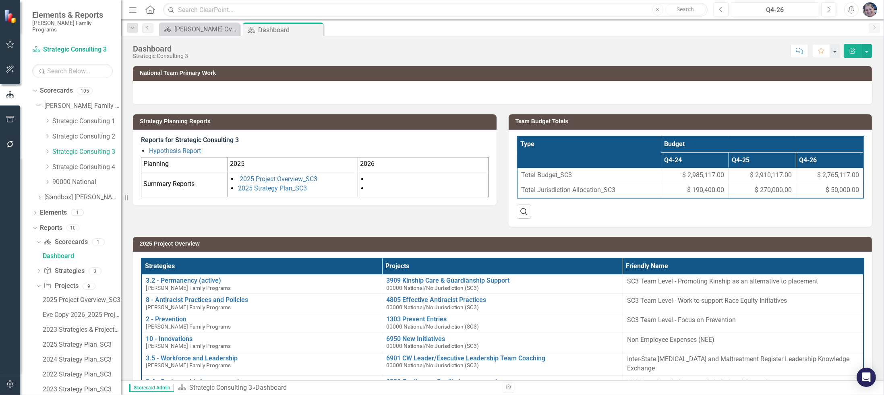
drag, startPoint x: 318, startPoint y: 28, endPoint x: 818, endPoint y: 0, distance: 500.3
click at [0, 0] on icon "Close" at bounding box center [0, 0] width 0 height 0
